Goal: Find specific page/section: Find specific page/section

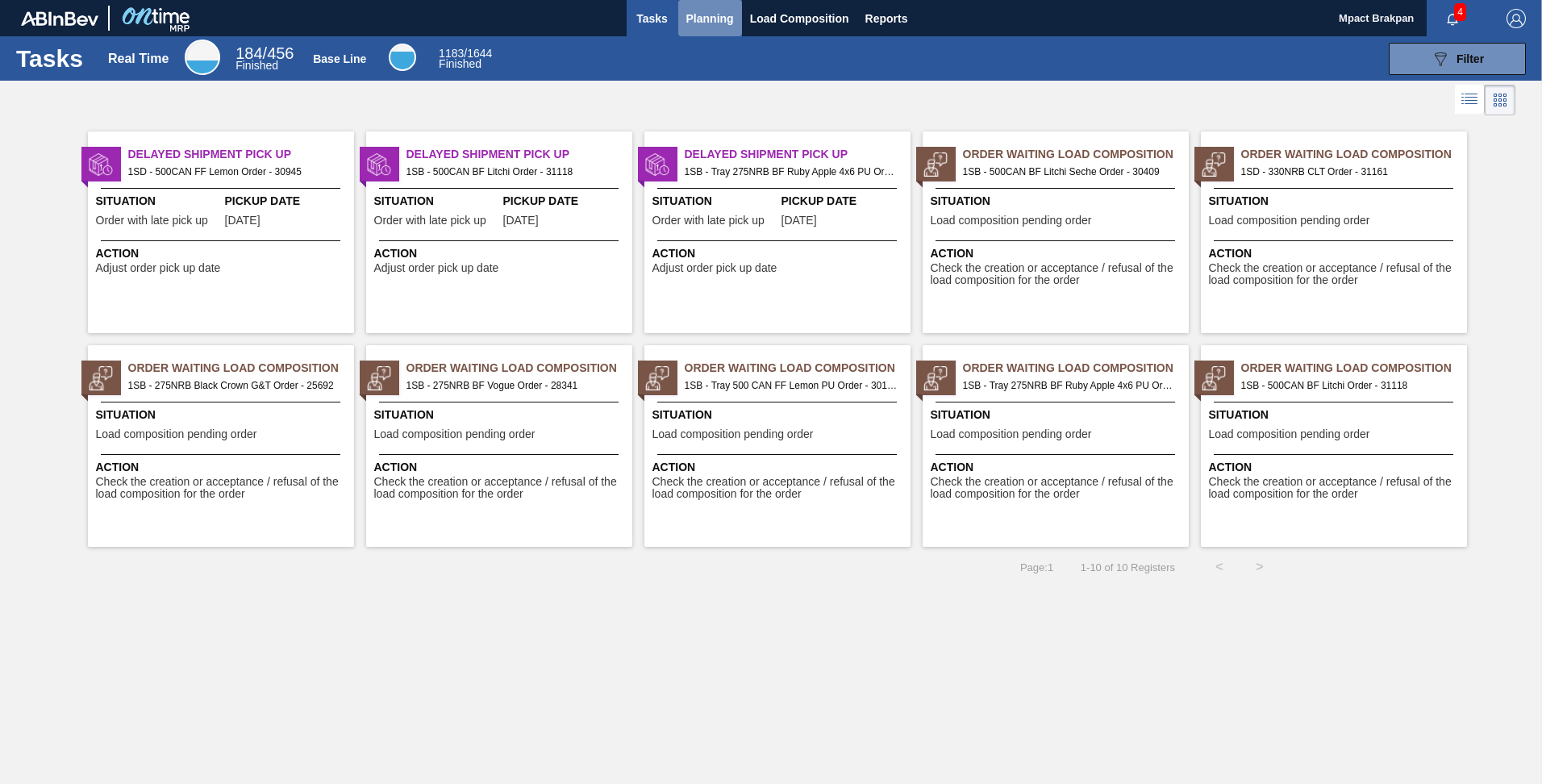
click at [706, 13] on span "Planning" at bounding box center [710, 18] width 48 height 19
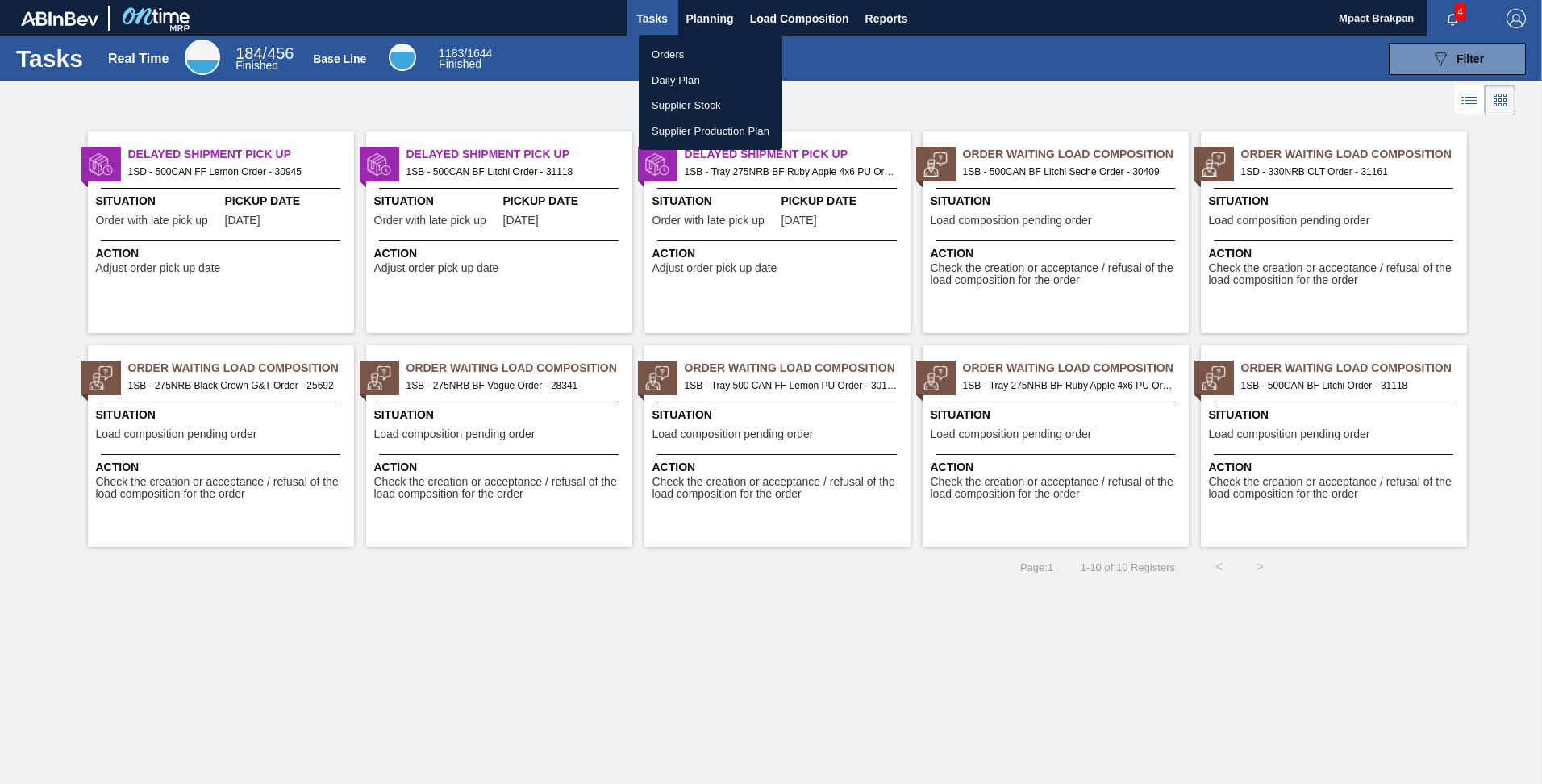
click at [667, 54] on li "Orders" at bounding box center [710, 55] width 144 height 26
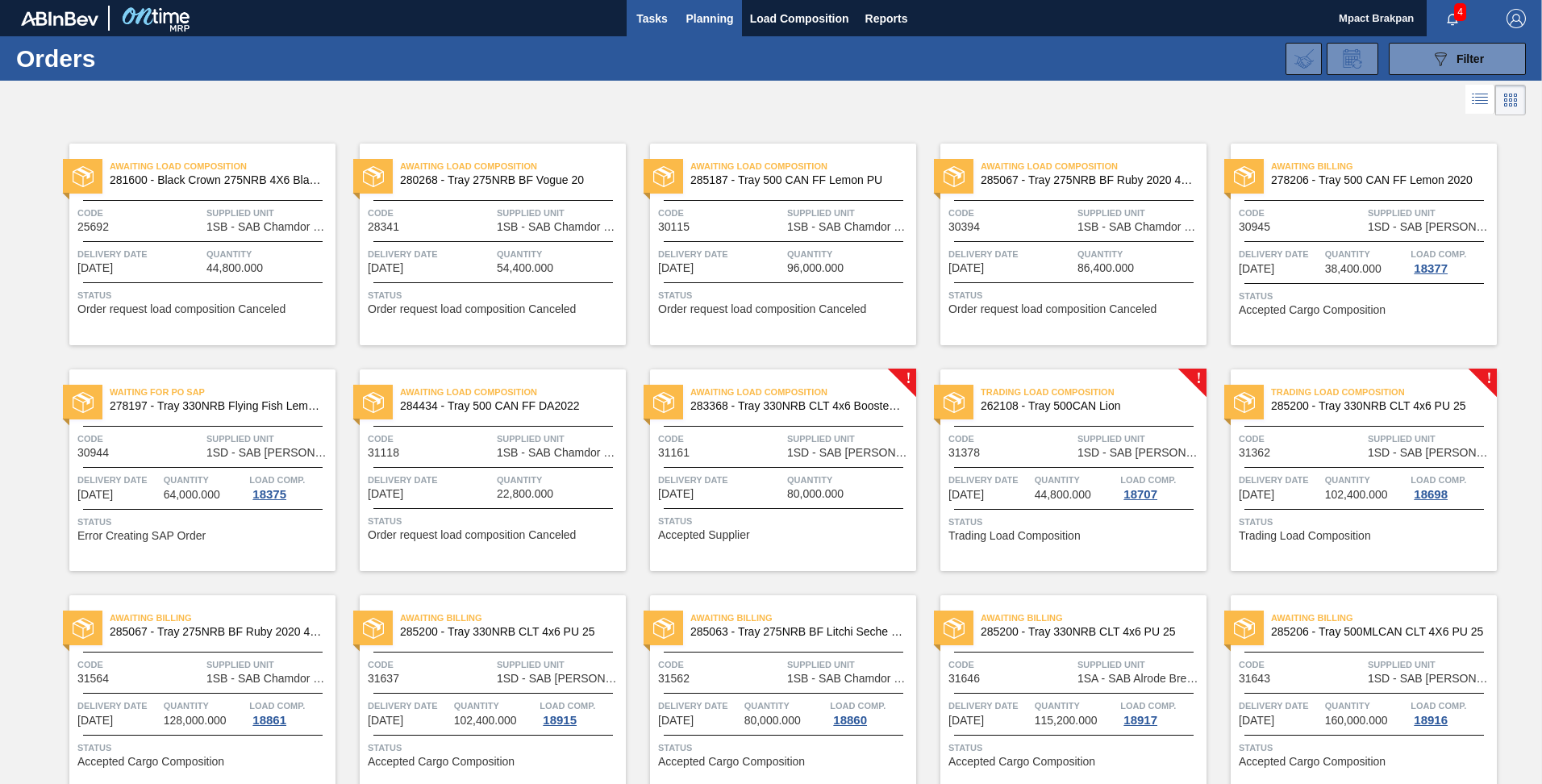
click at [653, 17] on span "Tasks" at bounding box center [652, 18] width 36 height 19
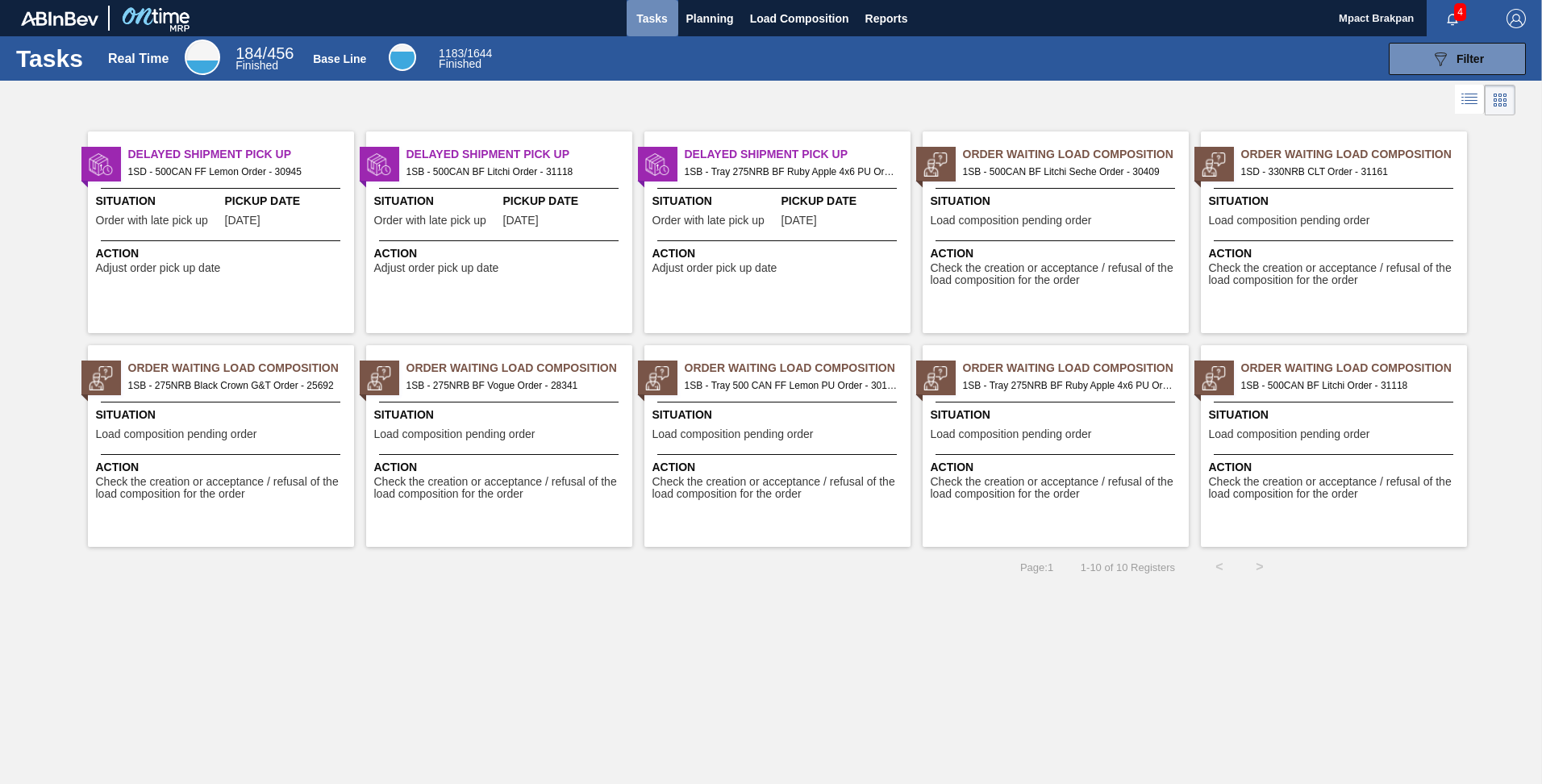
click at [651, 17] on span "Tasks" at bounding box center [652, 18] width 36 height 19
click at [763, 16] on span "Load Composition" at bounding box center [800, 18] width 99 height 19
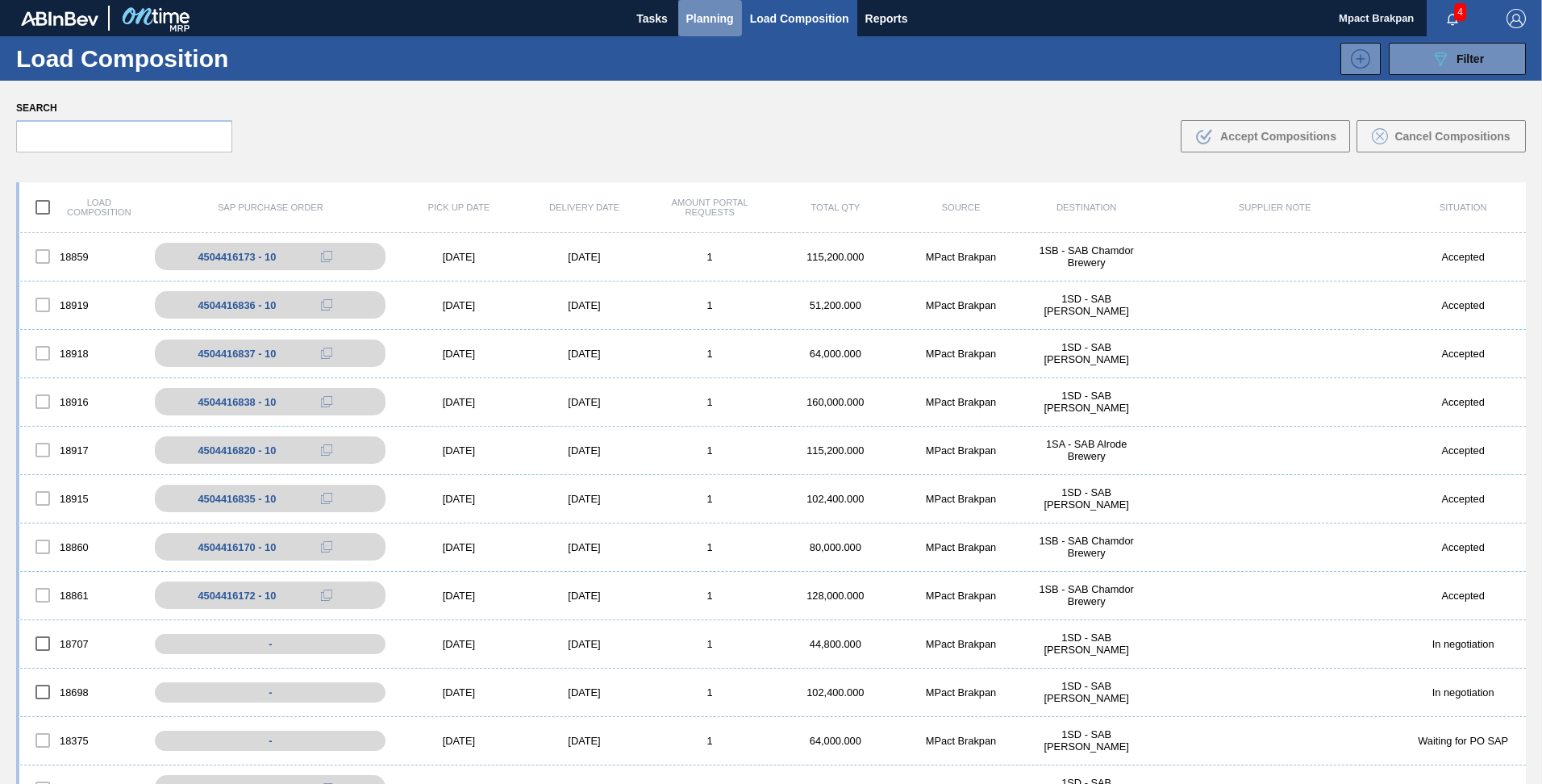
click at [710, 21] on span "Planning" at bounding box center [710, 18] width 48 height 19
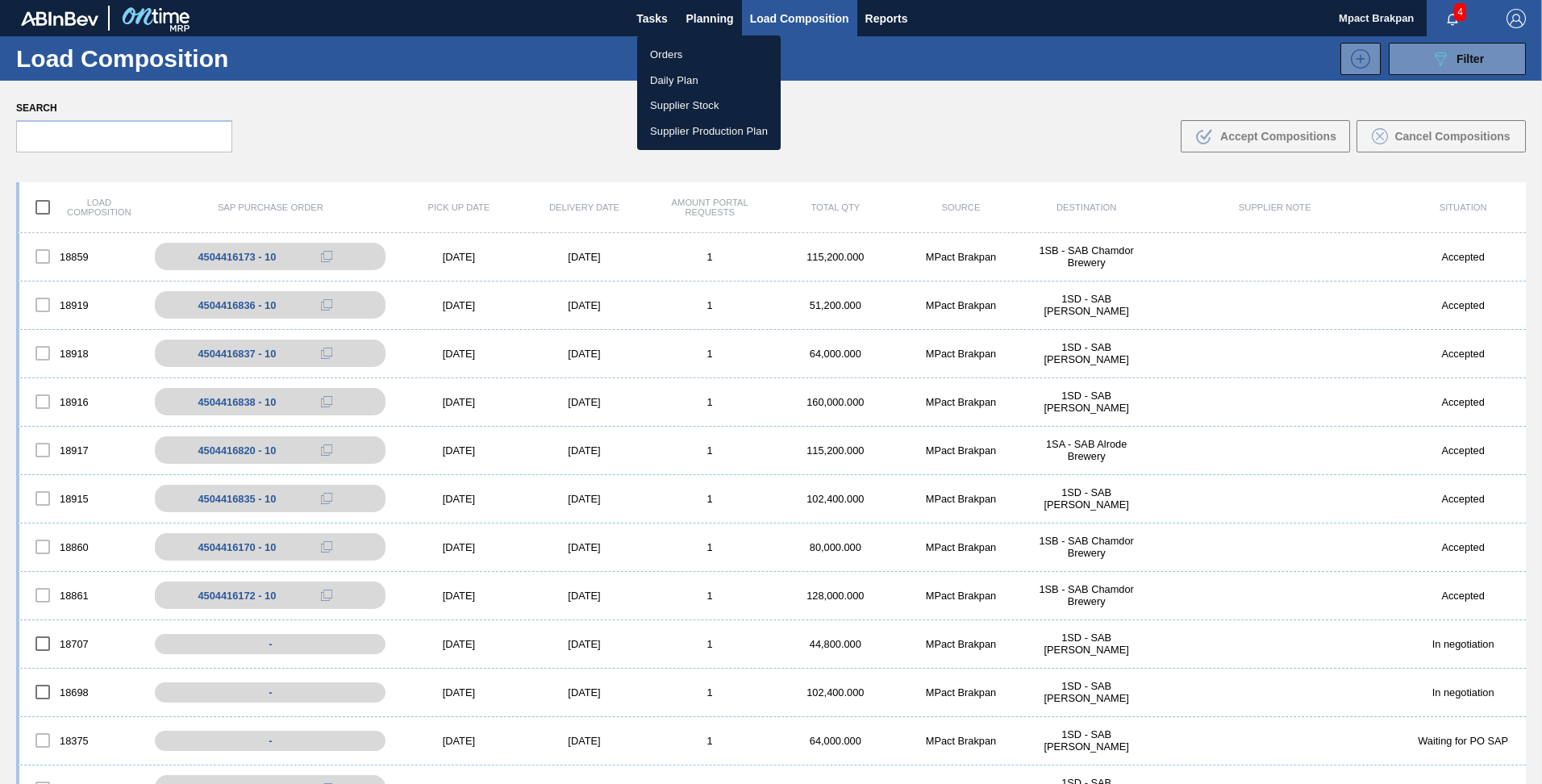
click at [671, 53] on li "Orders" at bounding box center [708, 55] width 144 height 26
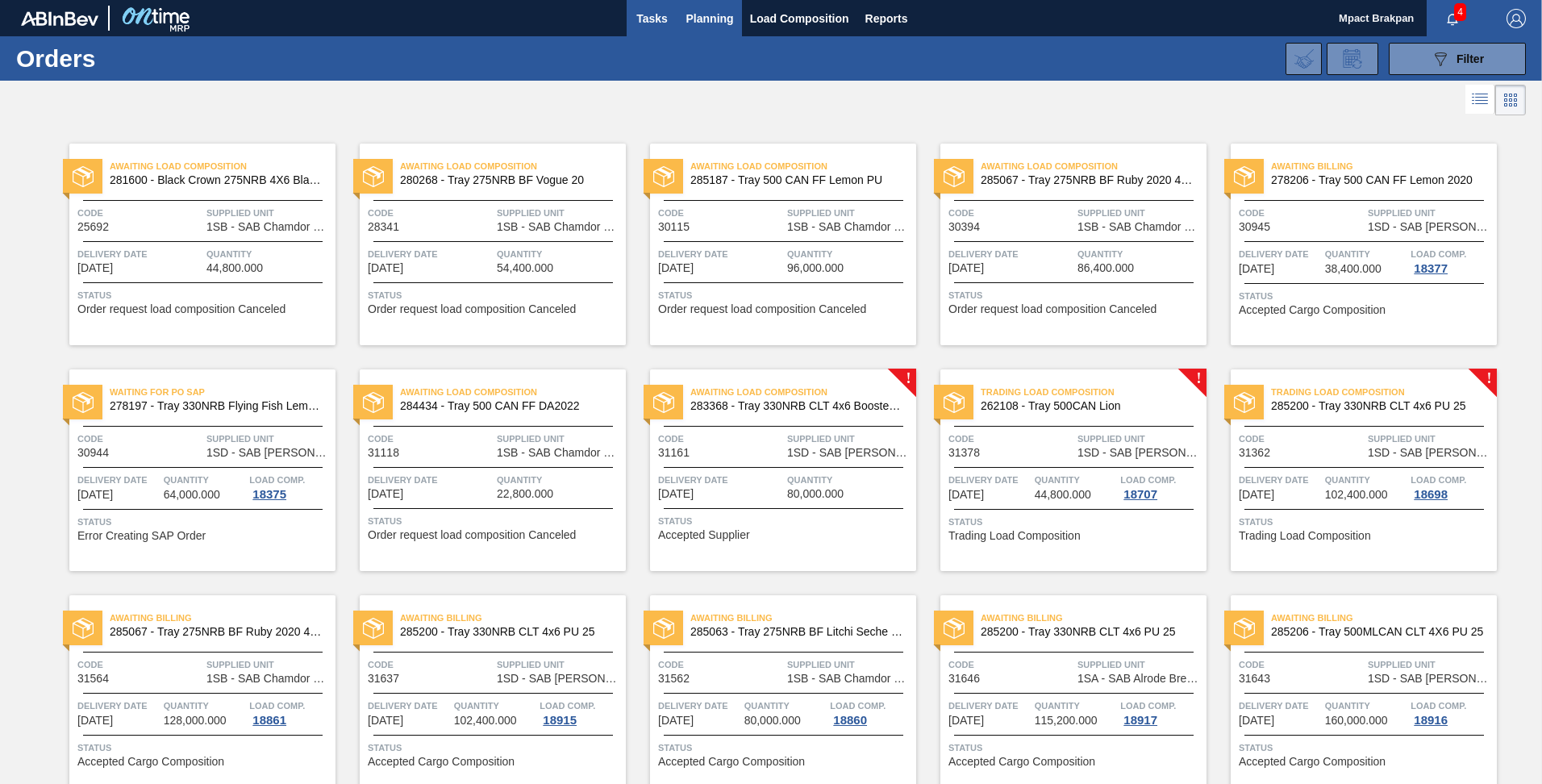
click at [658, 9] on span "Tasks" at bounding box center [652, 18] width 36 height 19
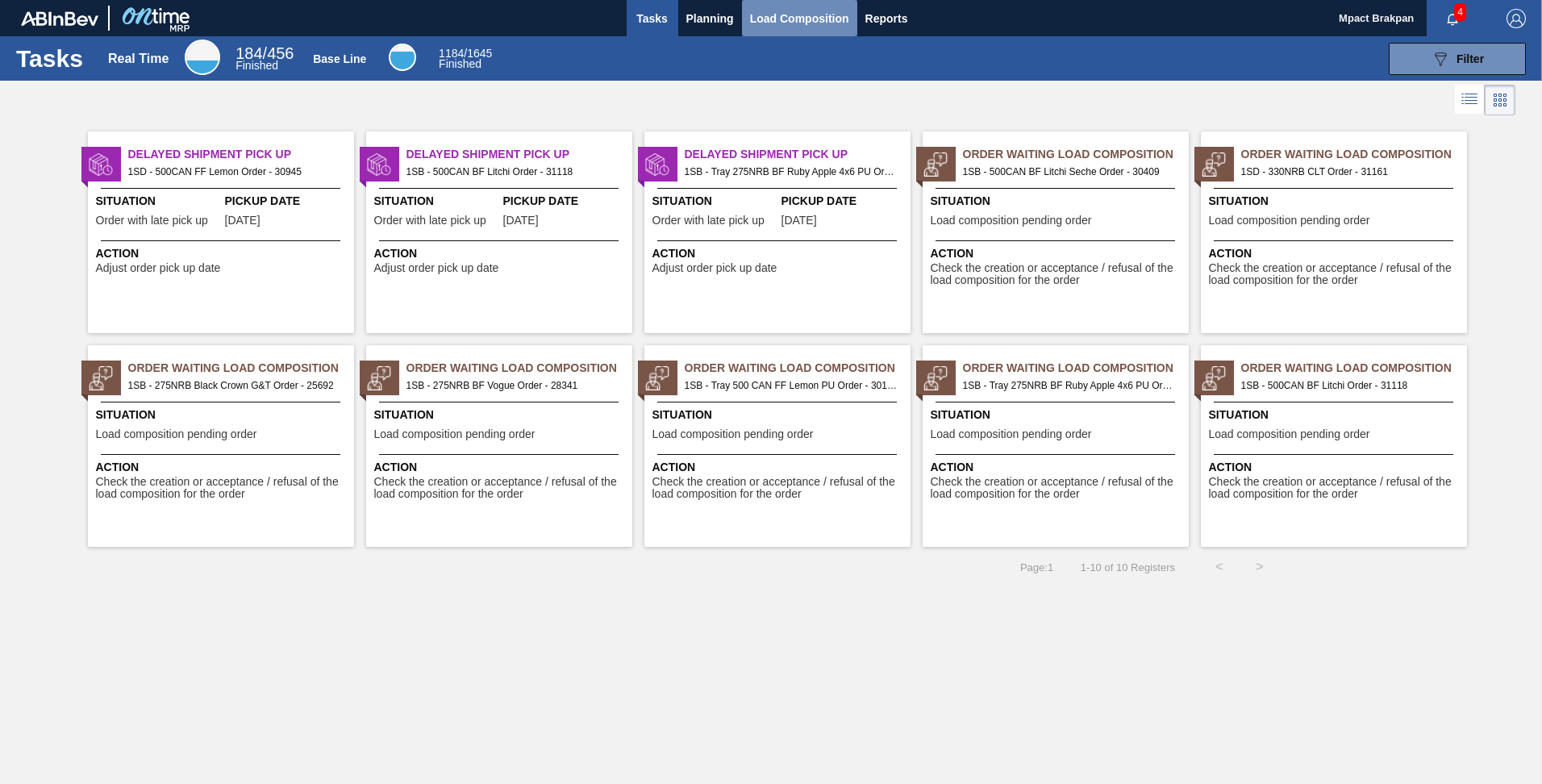
click at [806, 16] on span "Load Composition" at bounding box center [800, 18] width 99 height 19
